Goal: Information Seeking & Learning: Learn about a topic

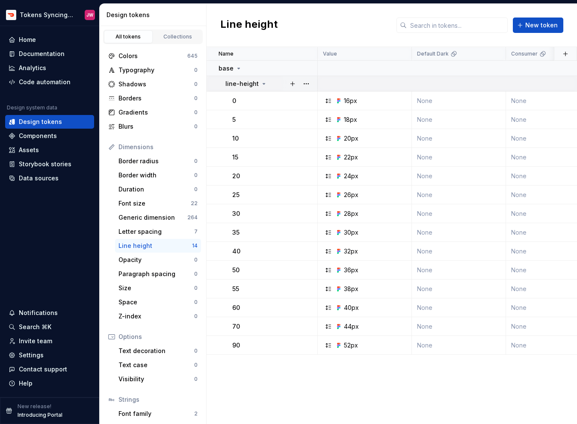
click at [253, 83] on p "line-height" at bounding box center [241, 84] width 33 height 9
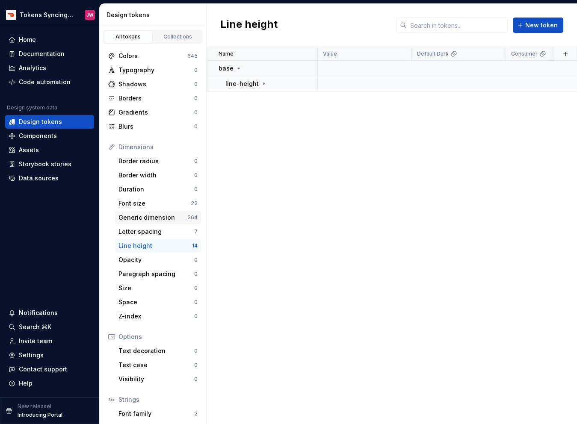
click at [162, 214] on div "Generic dimension" at bounding box center [152, 217] width 69 height 9
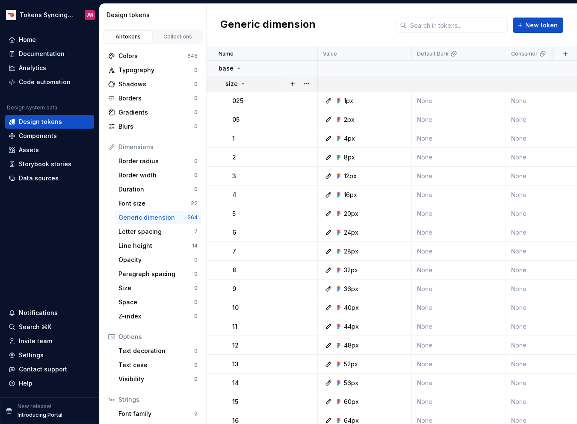
click at [237, 81] on div "size" at bounding box center [235, 84] width 21 height 9
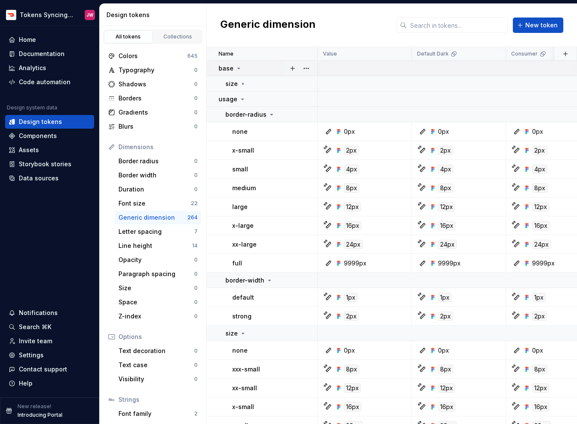
click at [236, 64] on div "base" at bounding box center [231, 68] width 24 height 9
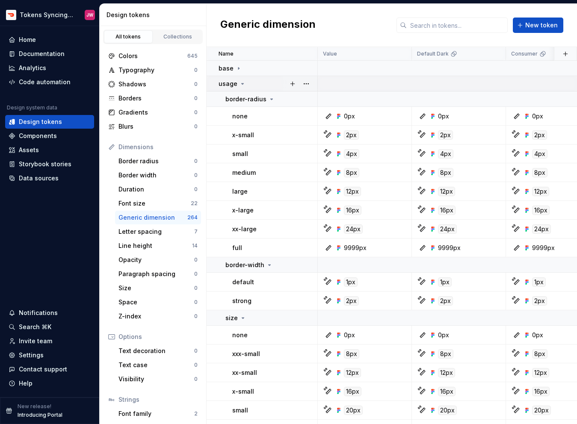
click at [234, 87] on p "usage" at bounding box center [228, 84] width 19 height 9
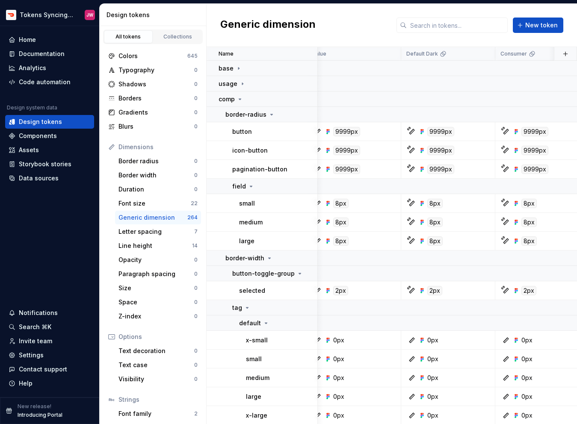
scroll to position [0, 18]
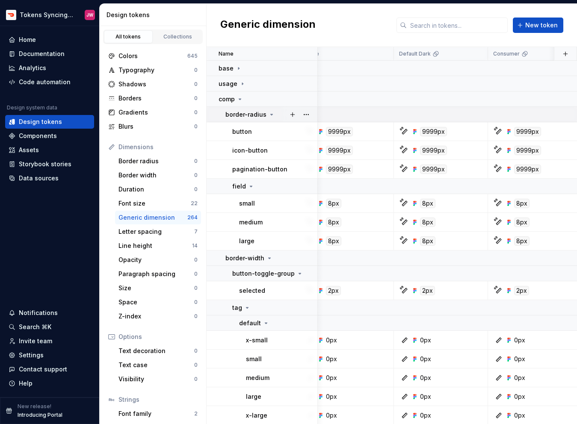
click at [268, 116] on icon at bounding box center [271, 114] width 7 height 7
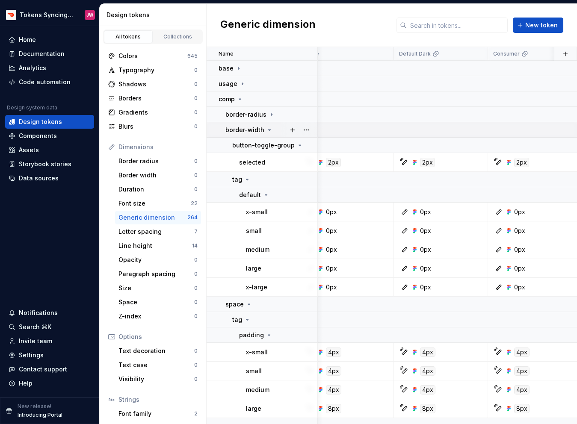
click at [266, 129] on icon at bounding box center [269, 130] width 7 height 7
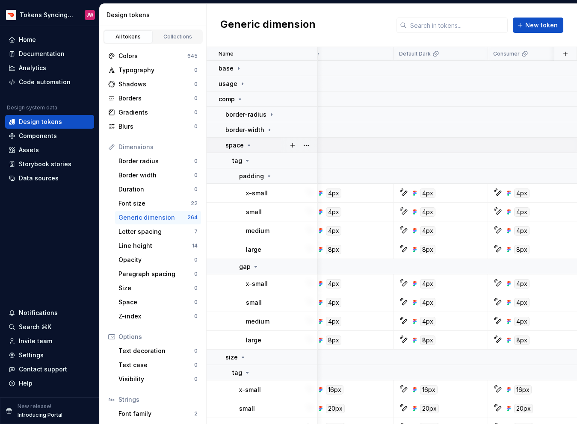
click at [247, 144] on icon at bounding box center [248, 145] width 7 height 7
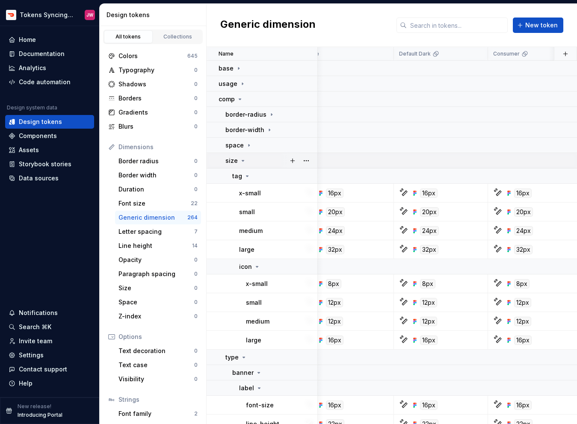
click at [240, 160] on icon at bounding box center [242, 160] width 7 height 7
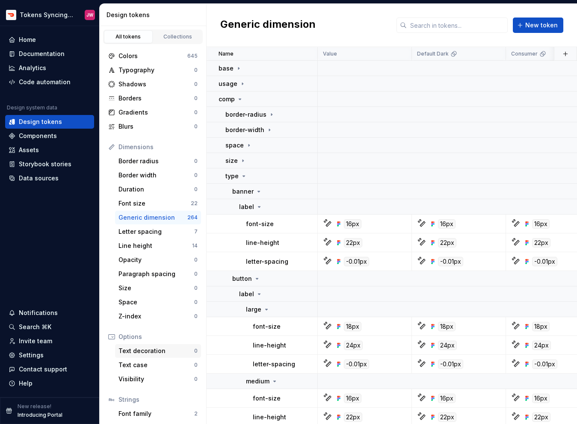
scroll to position [44, 0]
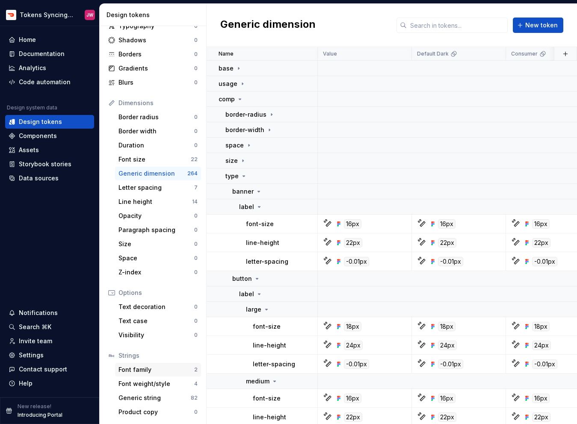
click at [146, 370] on div "Font family" at bounding box center [156, 370] width 76 height 9
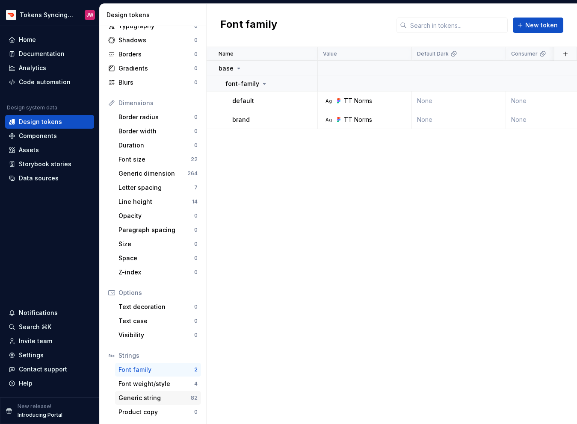
click at [145, 396] on div "Generic string" at bounding box center [154, 398] width 72 height 9
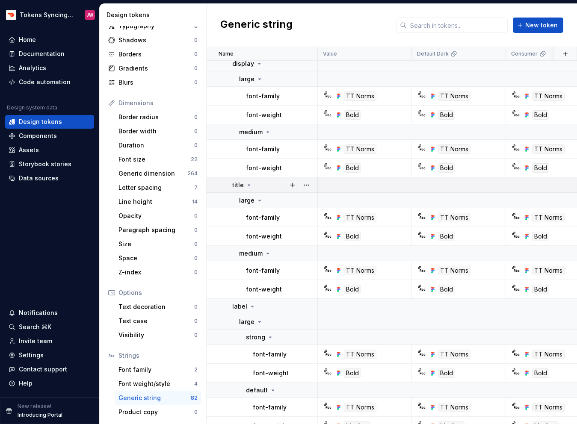
scroll to position [143, 0]
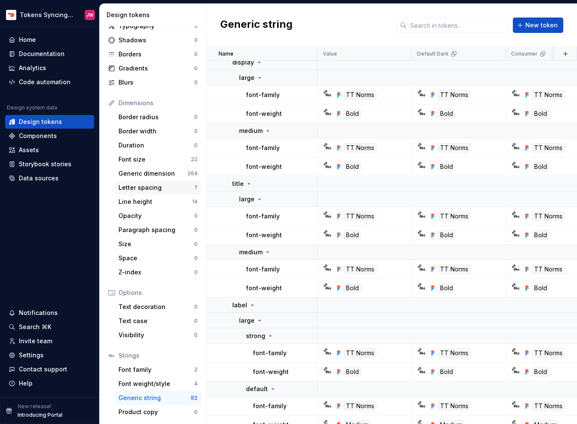
click at [157, 194] on div "Letter spacing 7" at bounding box center [158, 188] width 86 height 14
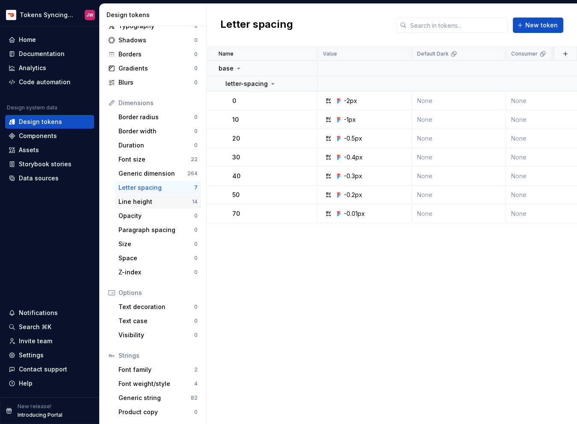
click at [158, 202] on div "Line height" at bounding box center [155, 202] width 74 height 9
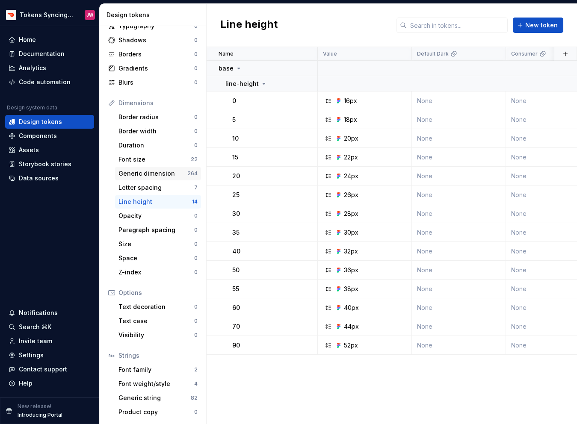
click at [149, 172] on div "Generic dimension" at bounding box center [152, 173] width 69 height 9
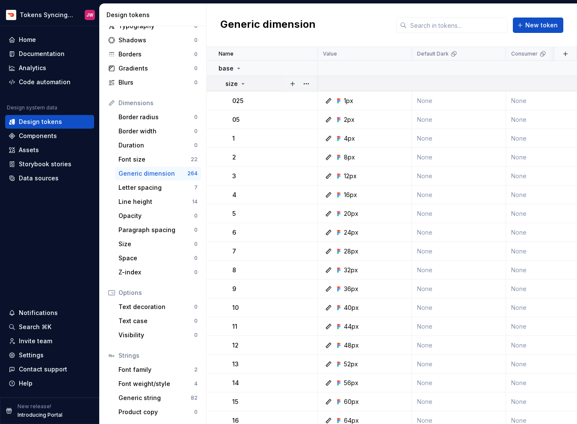
click at [239, 83] on icon at bounding box center [242, 83] width 7 height 7
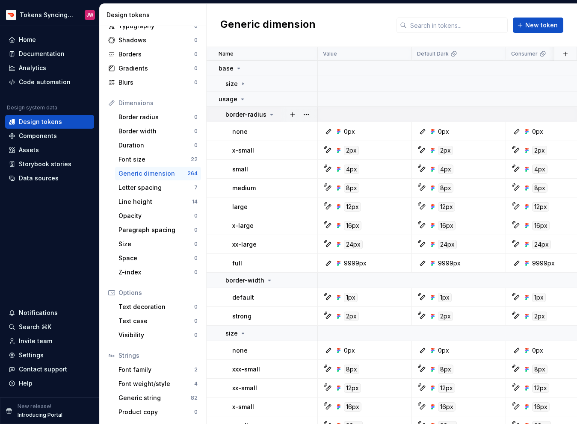
click at [253, 117] on p "border-radius" at bounding box center [245, 114] width 41 height 9
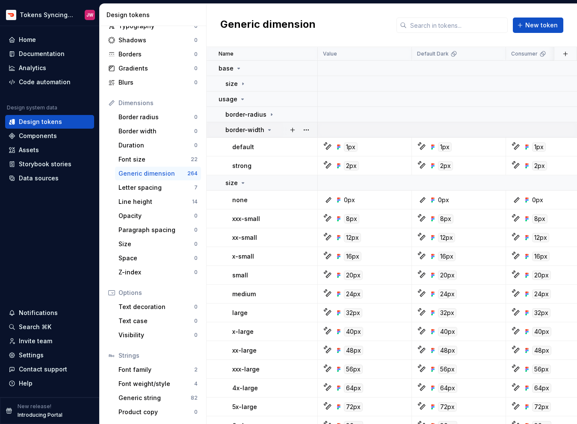
click at [252, 135] on td "border-width" at bounding box center [262, 129] width 111 height 15
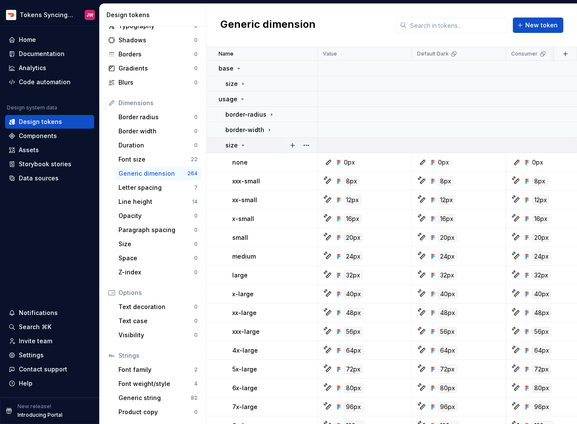
click at [249, 148] on div "size" at bounding box center [271, 145] width 92 height 9
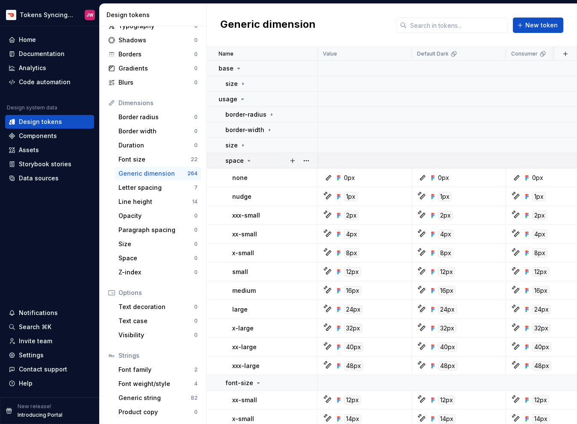
click at [248, 162] on icon at bounding box center [248, 160] width 7 height 7
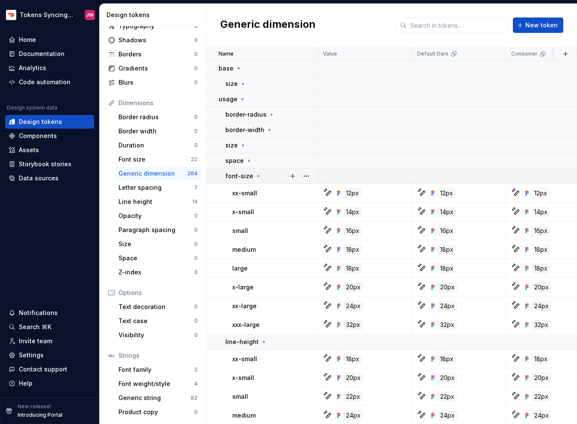
click at [248, 179] on p "font-size" at bounding box center [239, 176] width 28 height 9
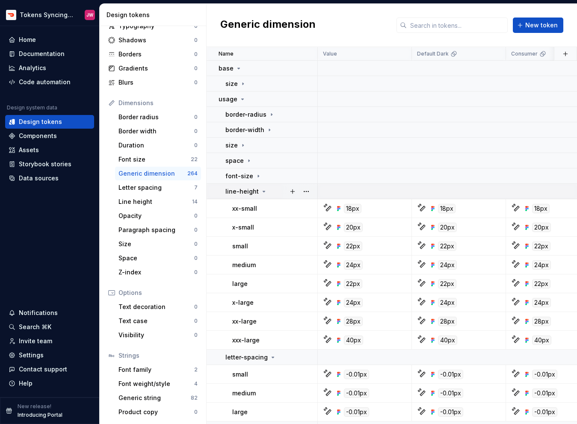
click at [248, 192] on p "line-height" at bounding box center [241, 191] width 33 height 9
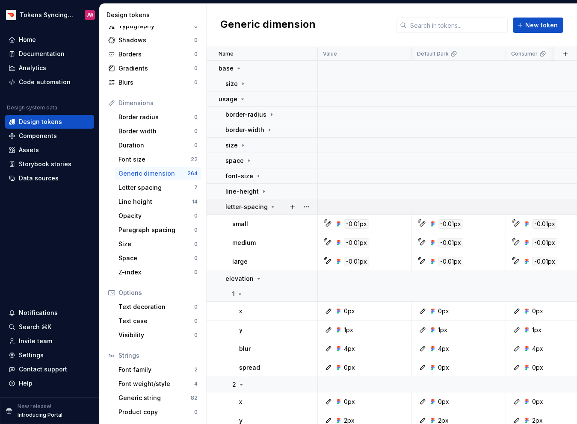
click at [248, 206] on p "letter-spacing" at bounding box center [246, 207] width 42 height 9
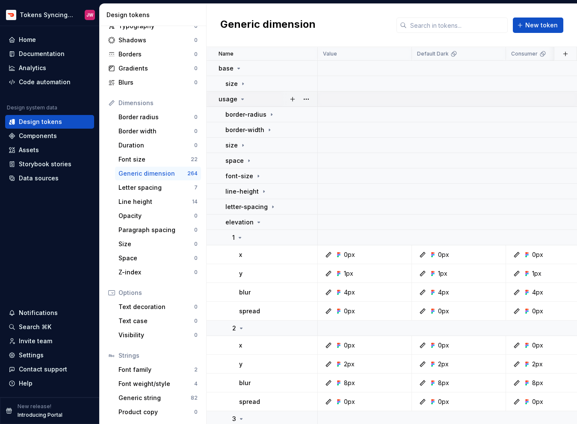
click at [239, 96] on icon at bounding box center [242, 99] width 7 height 7
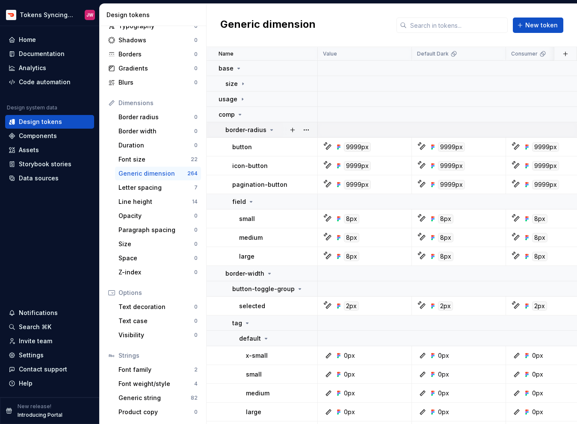
click at [242, 127] on p "border-radius" at bounding box center [245, 130] width 41 height 9
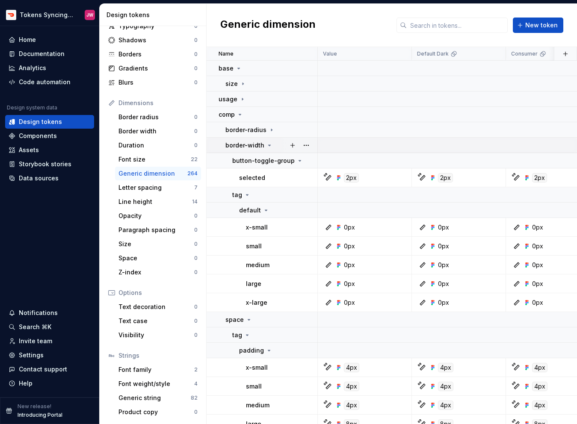
click at [243, 146] on p "border-width" at bounding box center [244, 145] width 39 height 9
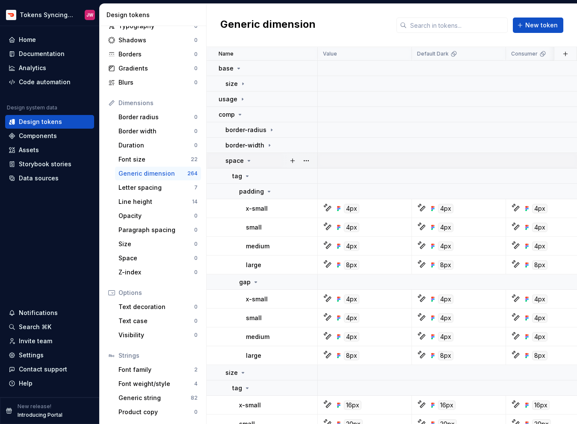
click at [242, 161] on p "space" at bounding box center [234, 161] width 18 height 9
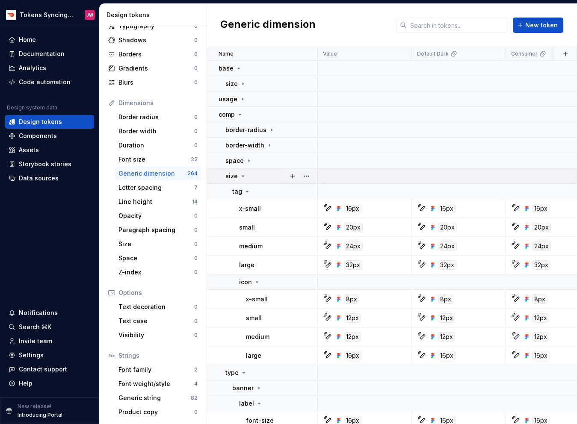
click at [241, 173] on icon at bounding box center [242, 176] width 7 height 7
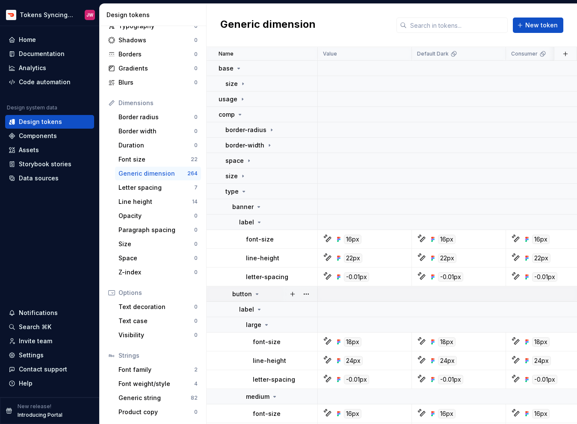
click at [250, 295] on p "button" at bounding box center [242, 294] width 20 height 9
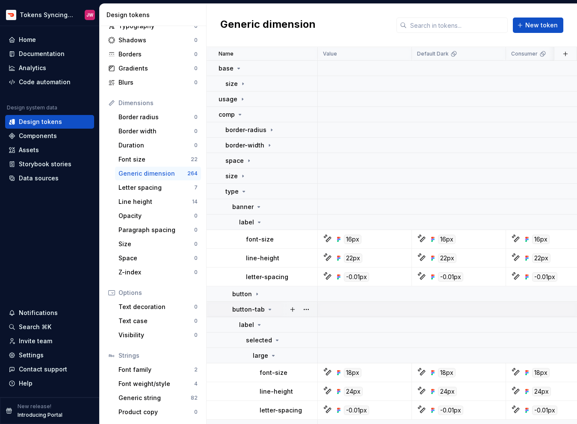
click at [249, 307] on p "button-tab" at bounding box center [248, 309] width 33 height 9
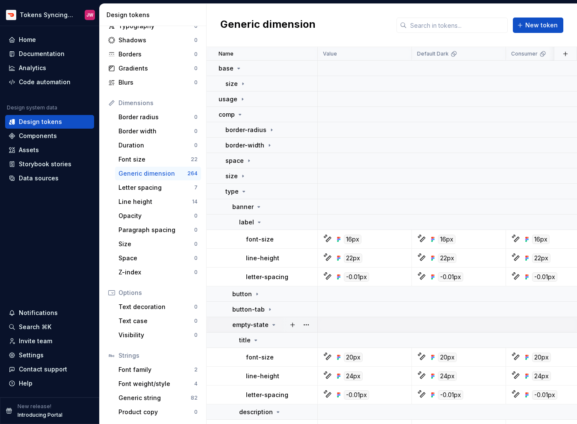
click at [247, 331] on td "empty-state" at bounding box center [262, 324] width 111 height 15
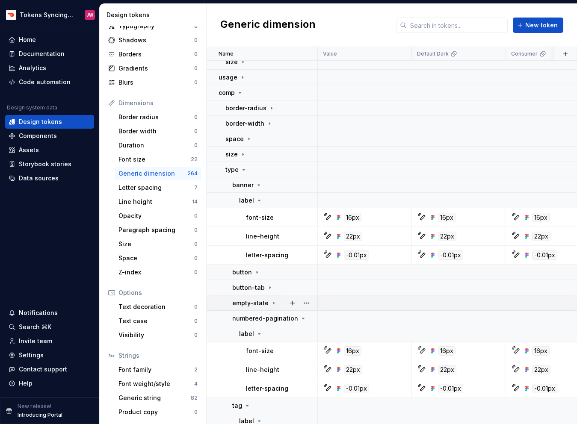
scroll to position [50, 0]
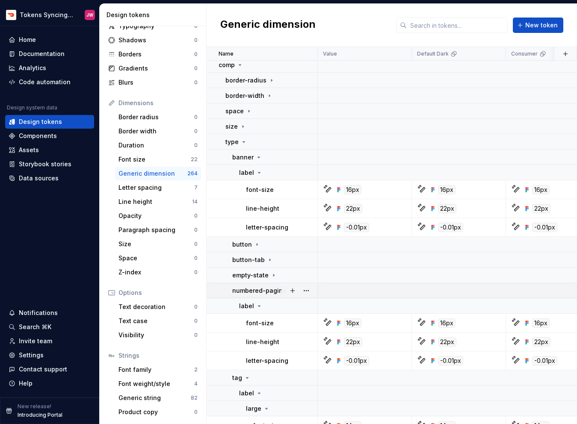
click at [255, 288] on p "numbered-pagination" at bounding box center [265, 291] width 66 height 9
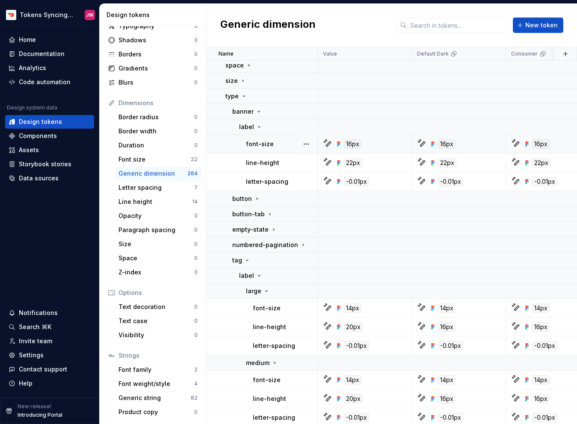
scroll to position [99, 0]
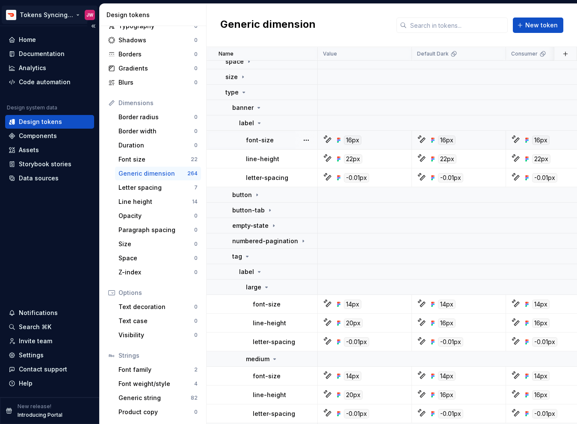
click at [48, 11] on html "Tokens Syncing Test JW Home Documentation Analytics Code automation Design syst…" at bounding box center [288, 212] width 577 height 424
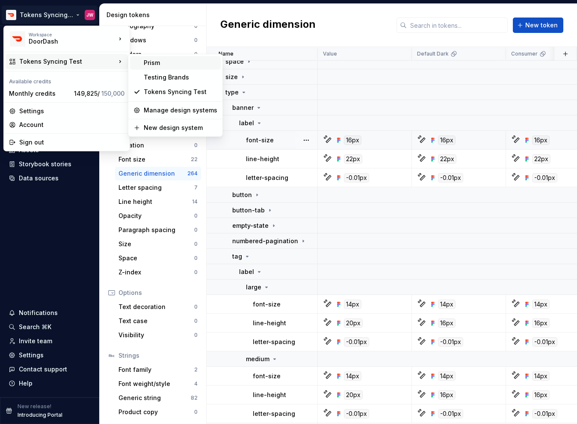
click at [174, 59] on div "Prism" at bounding box center [181, 63] width 74 height 9
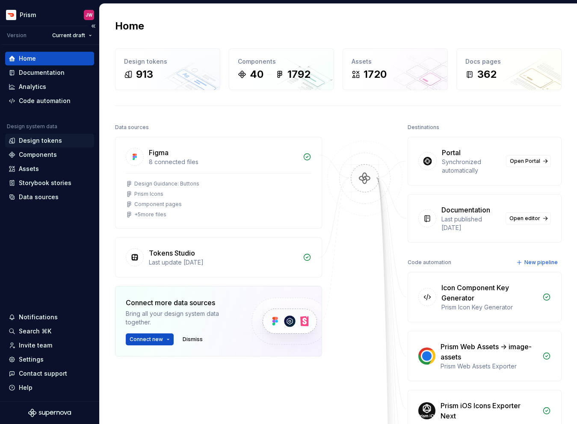
click at [42, 140] on div "Design tokens" at bounding box center [40, 140] width 43 height 9
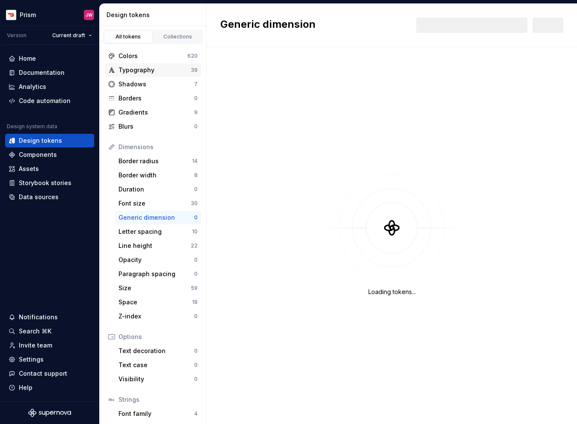
click at [163, 71] on div "Typography" at bounding box center [154, 70] width 72 height 9
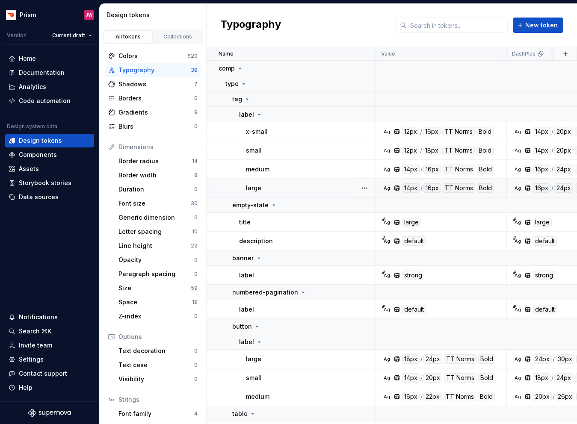
click at [328, 184] on div "large" at bounding box center [310, 188] width 129 height 9
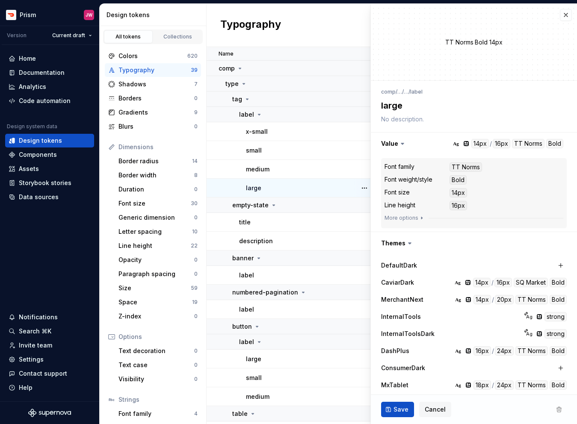
click at [392, 188] on div "Font size" at bounding box center [396, 192] width 25 height 9
type textarea "*"
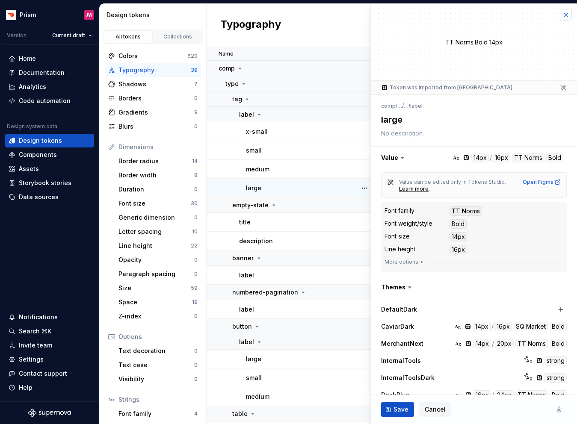
click at [568, 14] on button "button" at bounding box center [566, 15] width 12 height 12
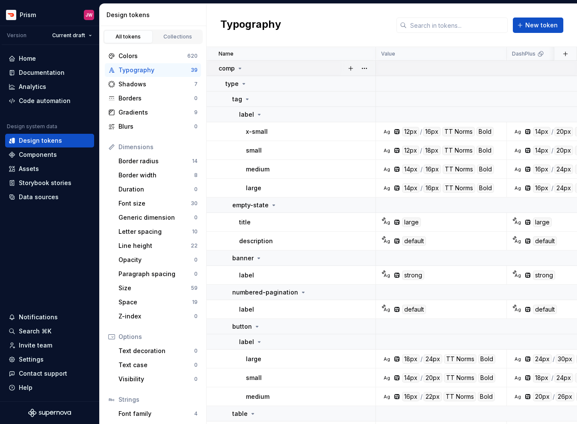
click at [232, 67] on p "comp" at bounding box center [227, 68] width 16 height 9
